Goal: Check status

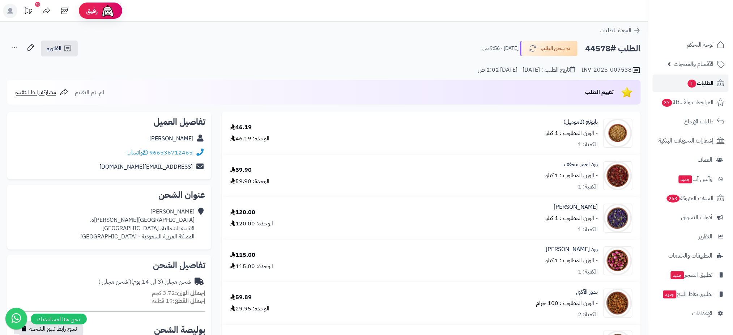
click at [550, 83] on span "الطلبات 1" at bounding box center [700, 83] width 27 height 10
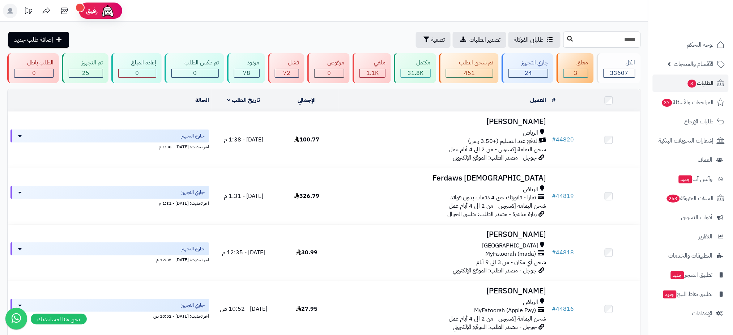
type input "*****"
click at [567, 37] on icon at bounding box center [570, 39] width 6 height 6
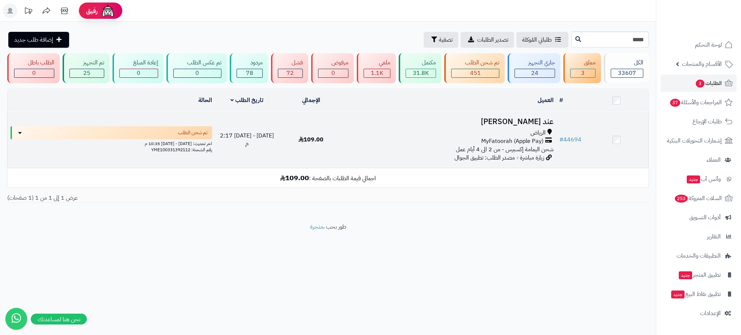
click at [545, 118] on h3 "عند المري" at bounding box center [450, 122] width 208 height 8
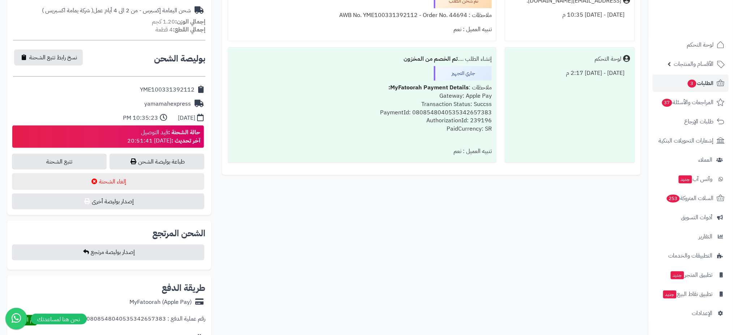
scroll to position [292, 0]
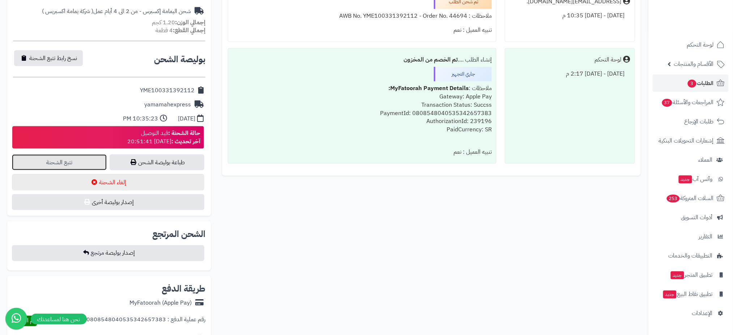
click at [66, 162] on link "تتبع الشحنة" at bounding box center [59, 162] width 95 height 16
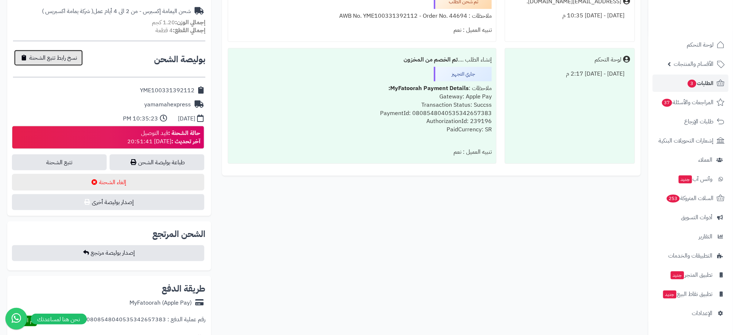
click at [59, 62] on button "نسخ رابط تتبع الشحنة" at bounding box center [48, 58] width 69 height 16
